Goal: Transaction & Acquisition: Purchase product/service

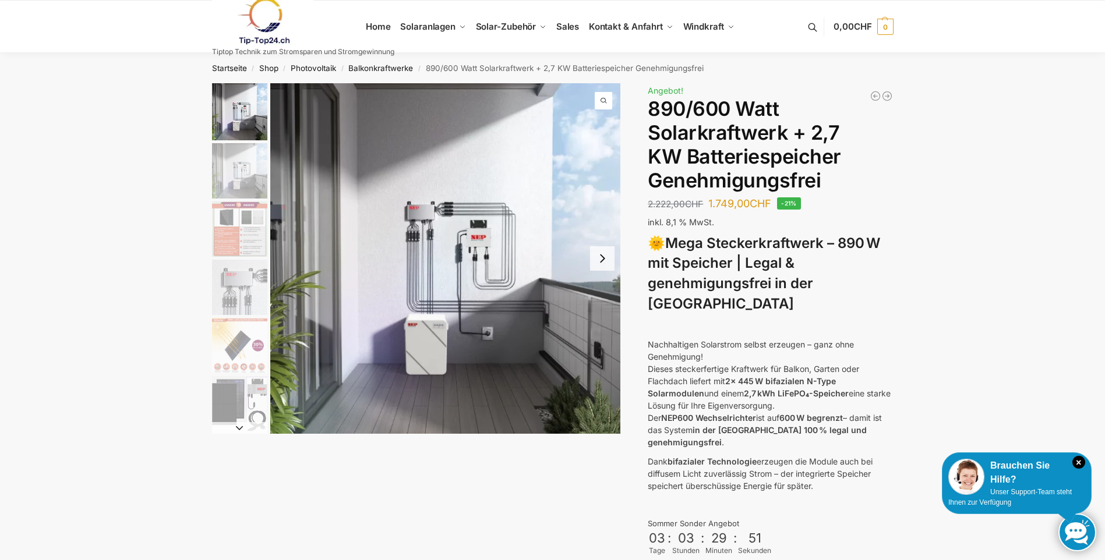
click at [594, 259] on button "Next slide" at bounding box center [602, 258] width 24 height 24
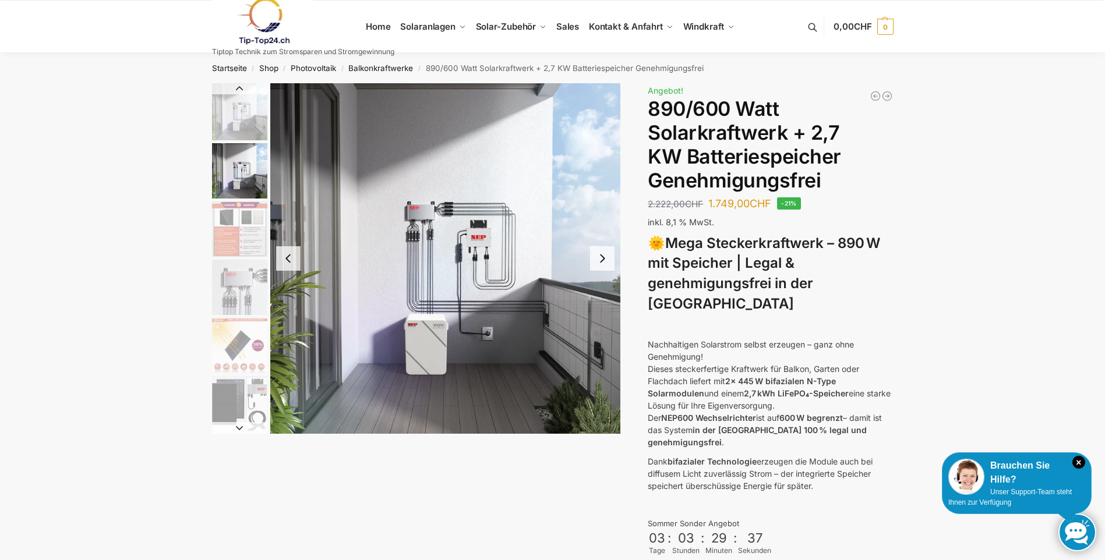
click at [593, 260] on button "Next slide" at bounding box center [602, 258] width 24 height 24
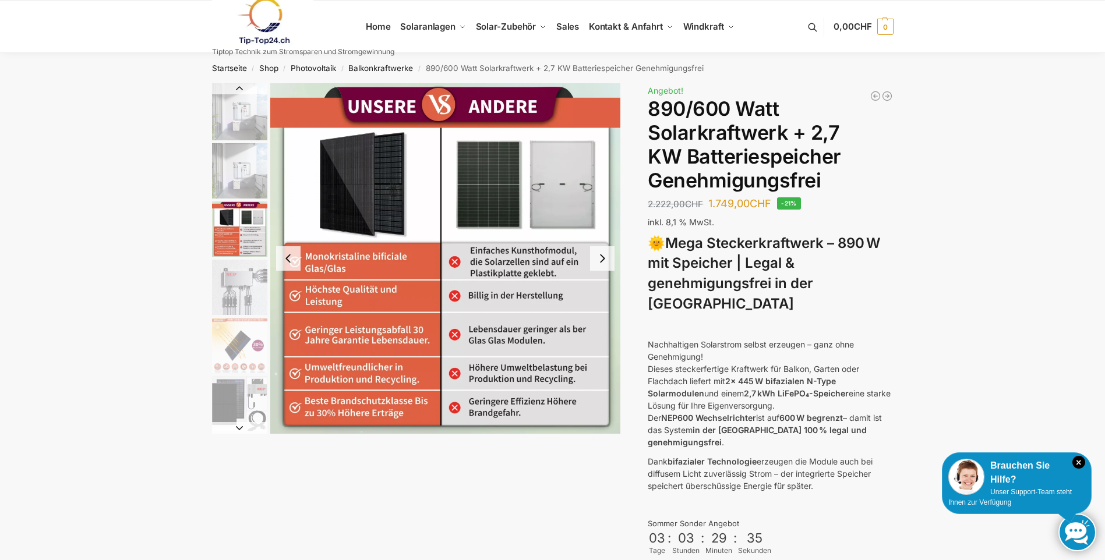
click at [593, 260] on button "Next slide" at bounding box center [602, 258] width 24 height 24
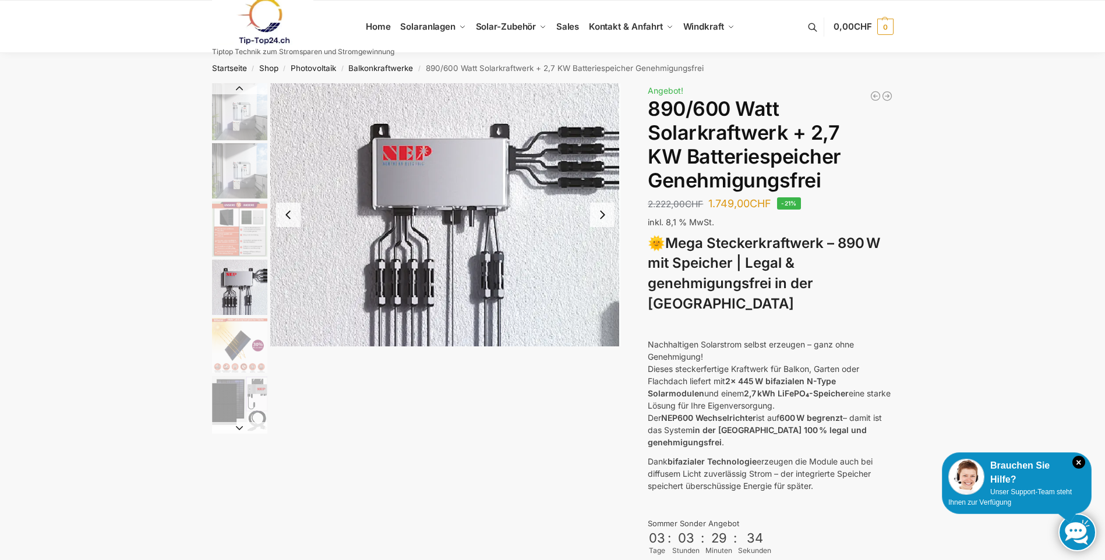
click at [593, 259] on img "4 / 12" at bounding box center [445, 214] width 351 height 263
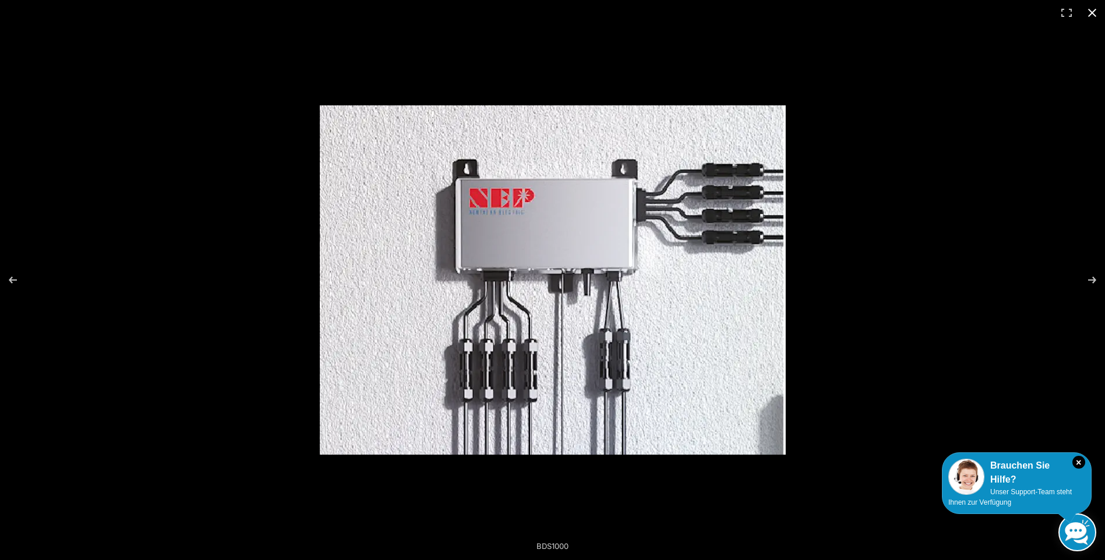
click at [973, 189] on div at bounding box center [699, 297] width 759 height 385
